Goal: Task Accomplishment & Management: Use online tool/utility

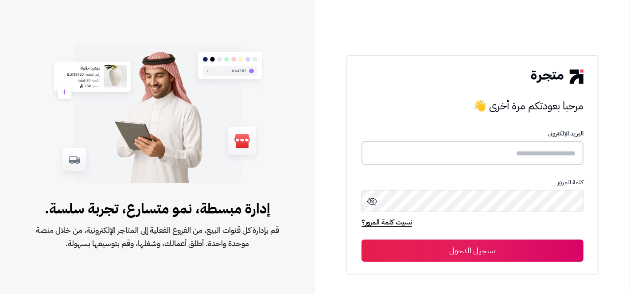
type input "**********"
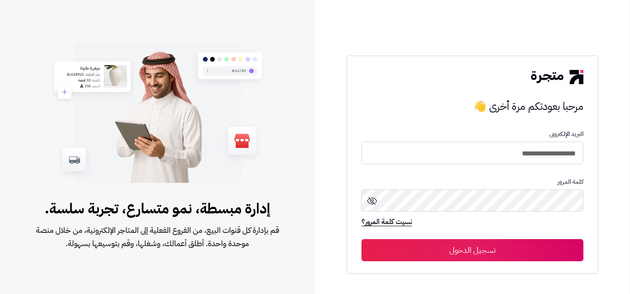
click at [452, 246] on button "تسجيل الدخول" at bounding box center [473, 250] width 222 height 22
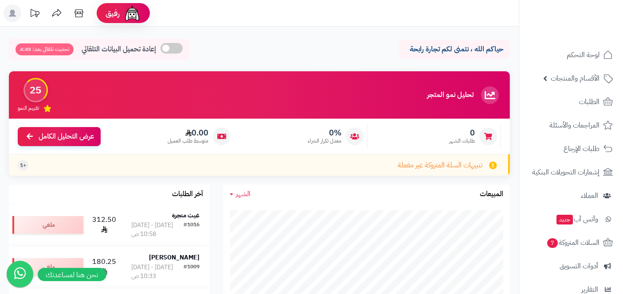
click at [12, 19] on rect at bounding box center [13, 13] width 18 height 18
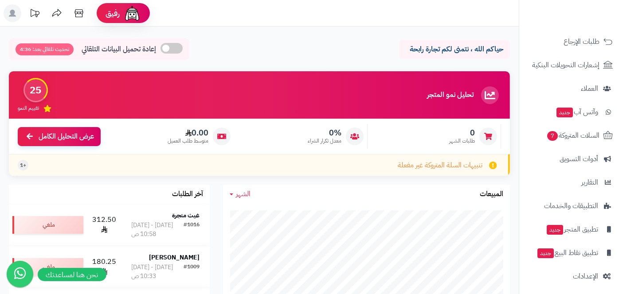
scroll to position [111, 0]
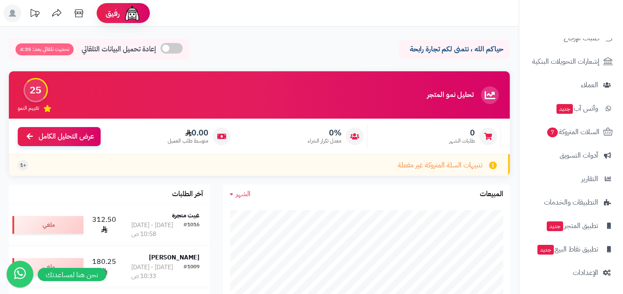
click at [582, 158] on span "أدوات التسويق" at bounding box center [578, 155] width 39 height 12
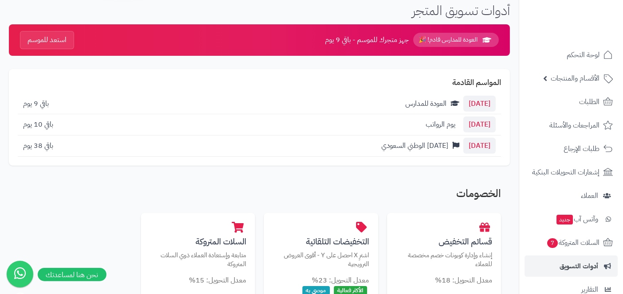
scroll to position [53, 0]
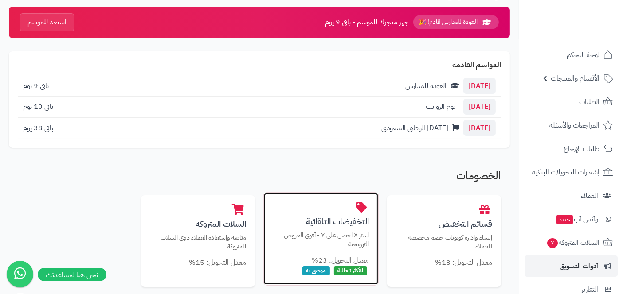
click at [349, 230] on div "التخفيضات التلقائية اشترِ X احصل على Y - أقوى العروض الترويجية معدل التحويل: 23…" at bounding box center [321, 239] width 114 height 92
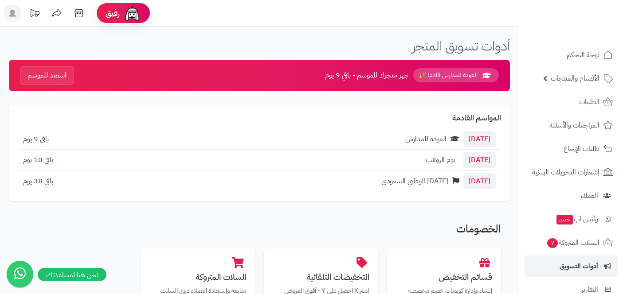
scroll to position [56, 0]
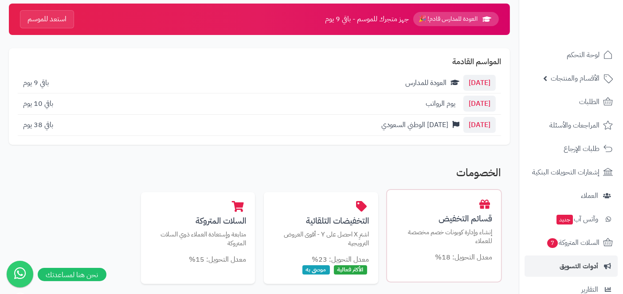
click at [448, 259] on small "معدل التحويل: 18%" at bounding box center [463, 257] width 57 height 11
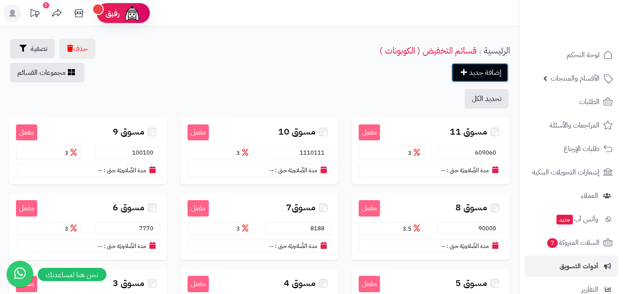
click at [494, 71] on link "إضافة جديد" at bounding box center [479, 72] width 57 height 19
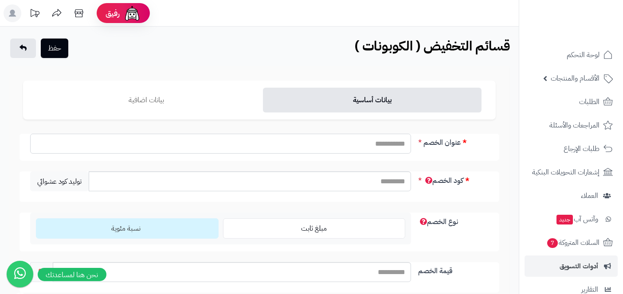
click at [390, 144] on input "عنوان الخصم" at bounding box center [220, 144] width 381 height 20
type input "*******"
click at [387, 183] on input "كود الخصم" at bounding box center [250, 182] width 322 height 20
type input "*"
type input "****"
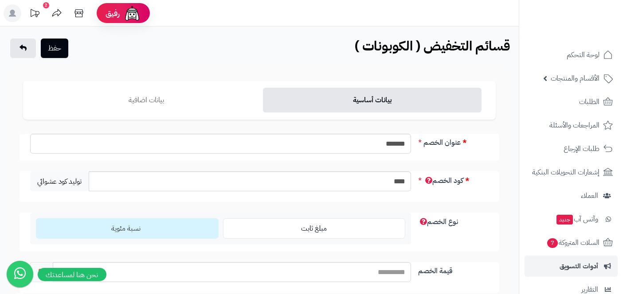
click at [483, 227] on div "نوع الخصم مبلغ ثابت نسبة مئوية" at bounding box center [259, 232] width 480 height 39
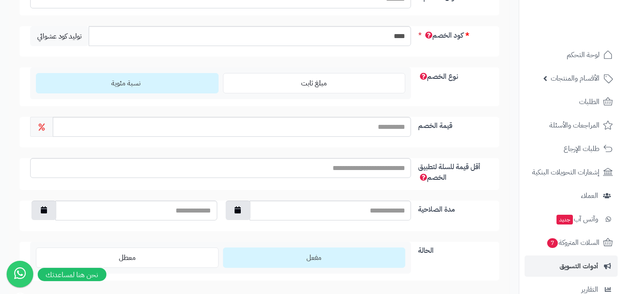
scroll to position [148, 0]
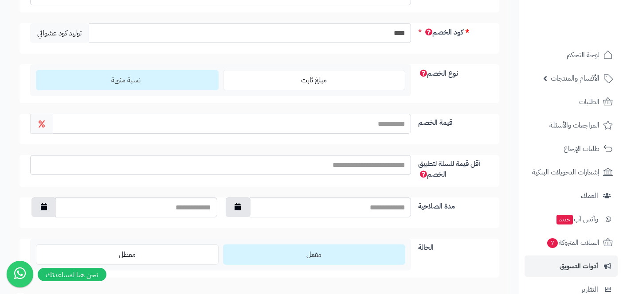
click at [392, 125] on input "قيمة الخصم" at bounding box center [232, 124] width 358 height 20
type input "*"
click at [396, 163] on input "أقل قيمة للسلة لتطبيق الخصم" at bounding box center [220, 165] width 381 height 20
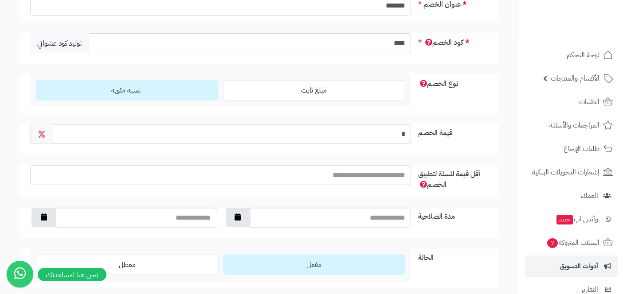
scroll to position [0, 0]
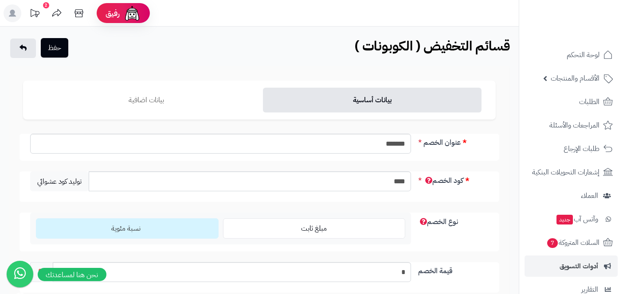
click at [56, 48] on button "حفظ" at bounding box center [54, 47] width 27 height 19
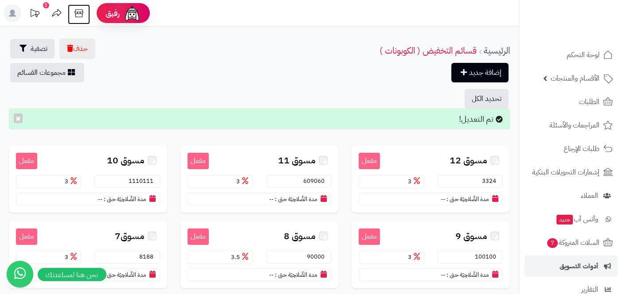
click at [81, 15] on icon at bounding box center [79, 13] width 18 height 18
